Goal: Find specific page/section: Find specific page/section

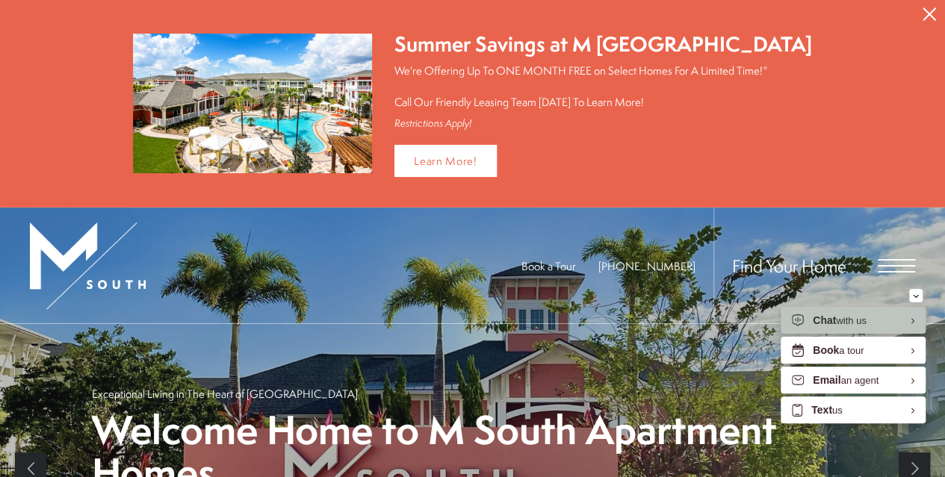
click at [893, 273] on div "Find Your Home" at bounding box center [814, 266] width 202 height 116
click at [893, 259] on span "Open Menu" at bounding box center [895, 265] width 37 height 13
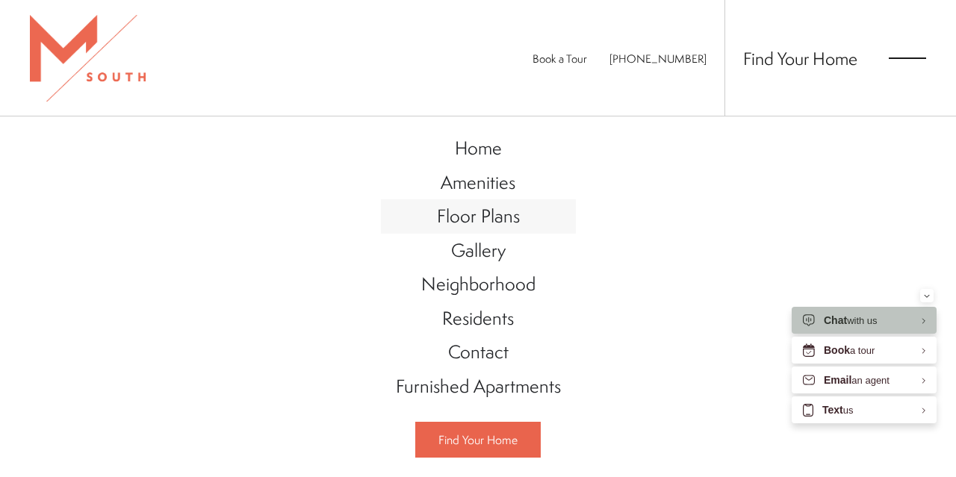
click at [460, 213] on span "Floor Plans" at bounding box center [478, 215] width 83 height 25
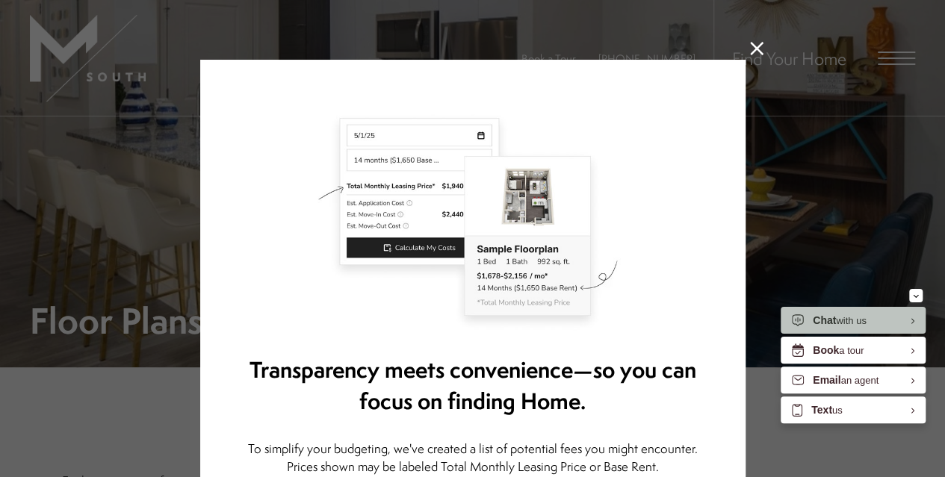
click at [754, 45] on icon at bounding box center [756, 48] width 13 height 13
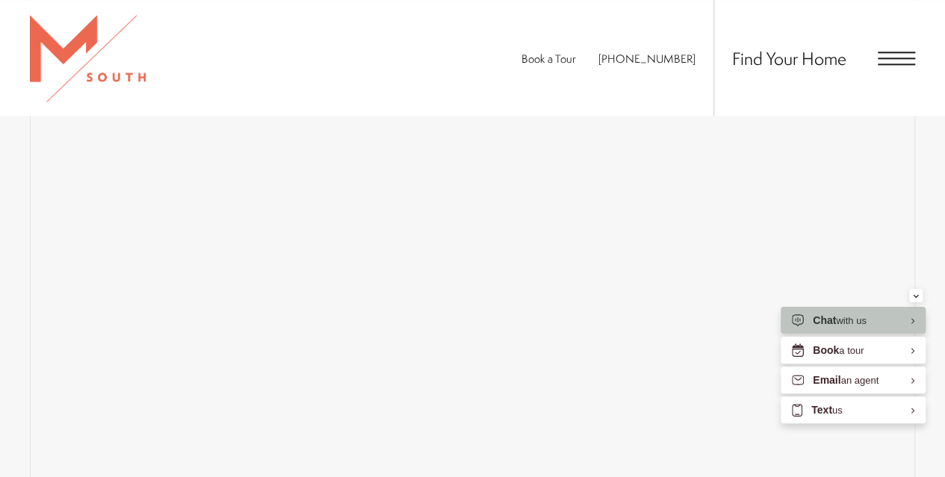
scroll to position [627, 0]
